Goal: Task Accomplishment & Management: Complete application form

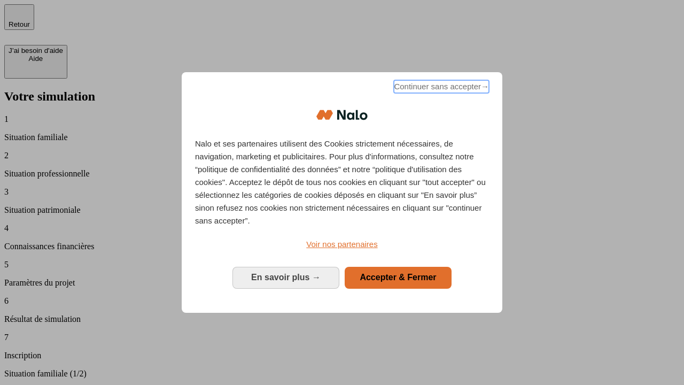
click at [440, 88] on span "Continuer sans accepter →" at bounding box center [441, 86] width 95 height 13
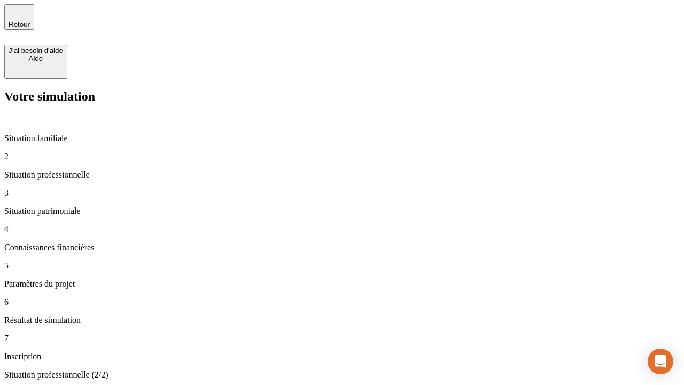
type input "70 000"
type input "1 000"
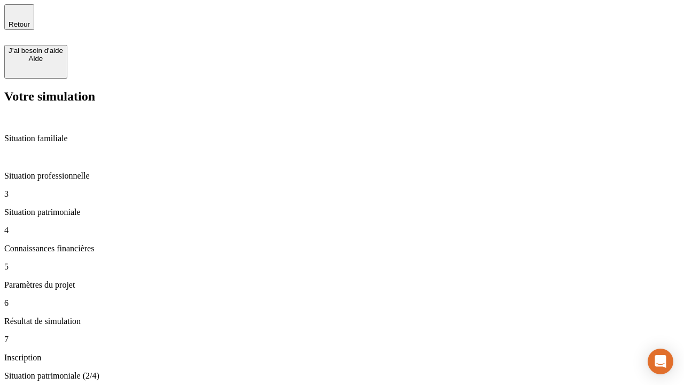
type input "800"
type input "6"
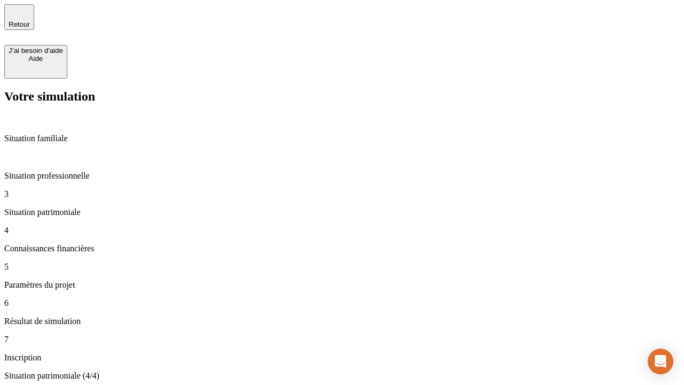
type input "400"
type input "3"
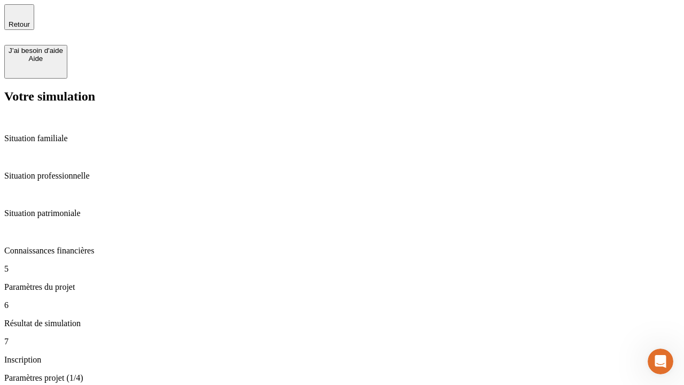
type input "35"
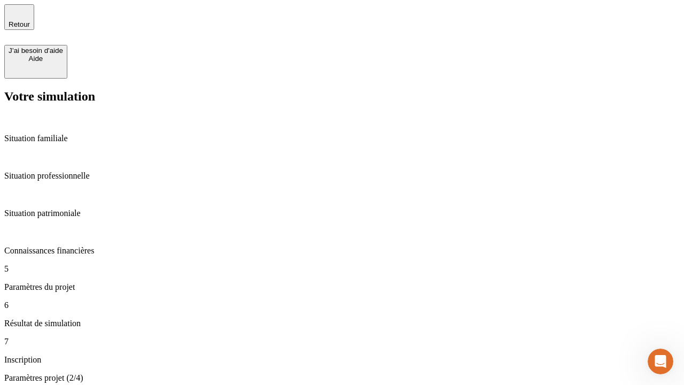
type input "500"
type input "640"
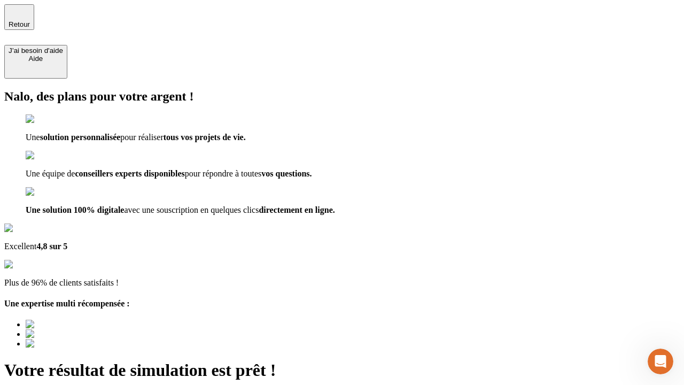
type input "[EMAIL_ADDRESS][DOMAIN_NAME]"
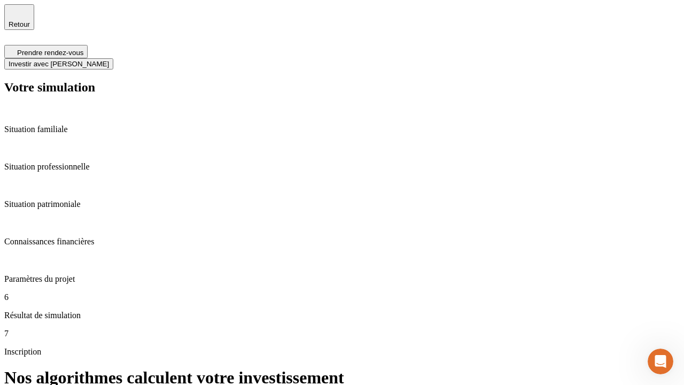
scroll to position [4, 0]
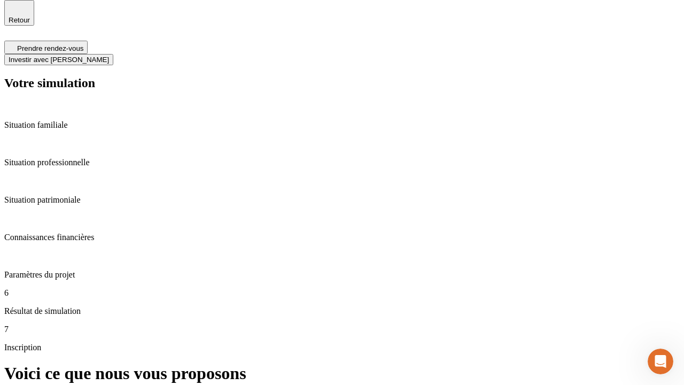
click at [109, 56] on span "Investir avec [PERSON_NAME]" at bounding box center [59, 60] width 100 height 8
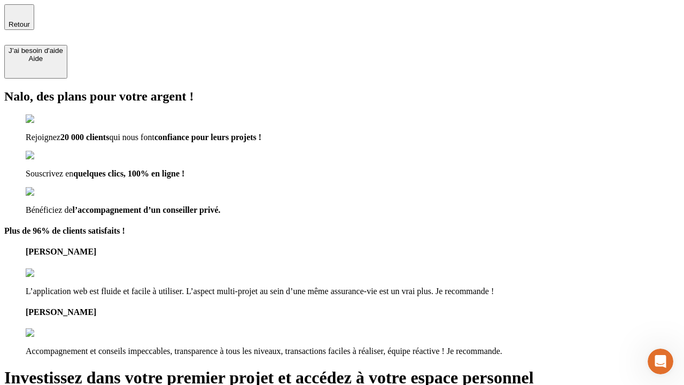
type input "[PERSON_NAME][EMAIL_ADDRESS][DOMAIN_NAME]"
